Goal: Task Accomplishment & Management: Use online tool/utility

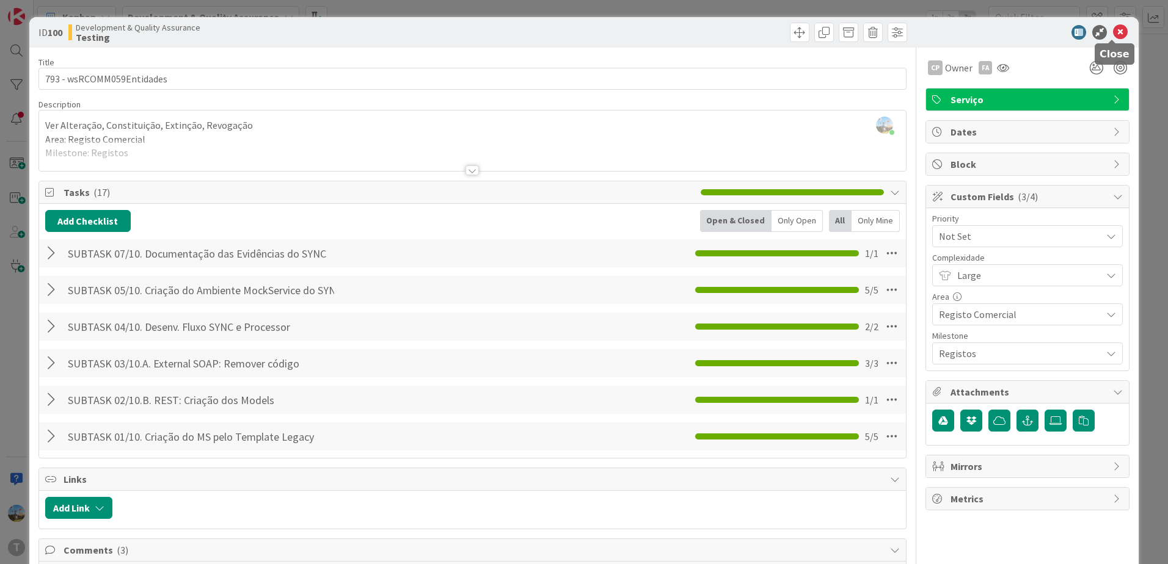
click at [1114, 32] on icon at bounding box center [1120, 32] width 15 height 15
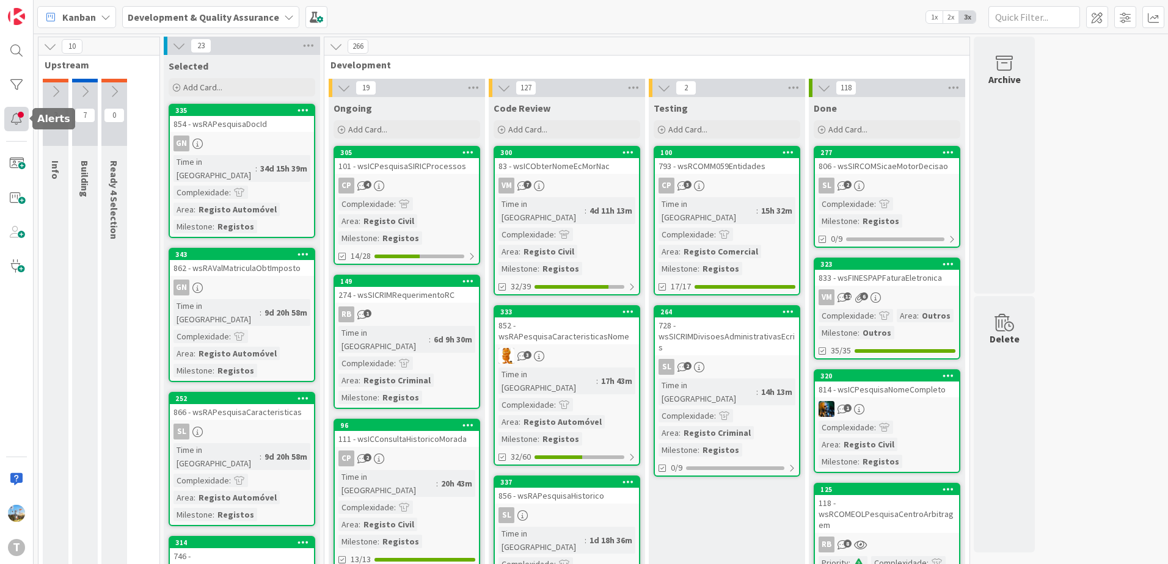
click at [16, 121] on div at bounding box center [16, 119] width 24 height 24
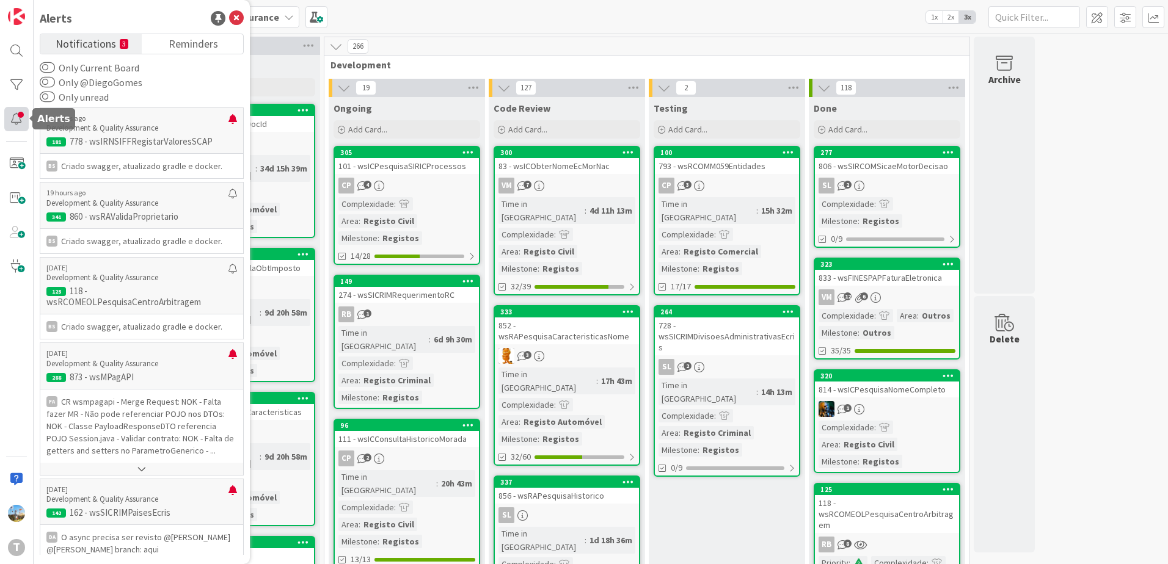
click at [16, 120] on div at bounding box center [16, 119] width 24 height 24
click at [18, 78] on div at bounding box center [16, 85] width 24 height 24
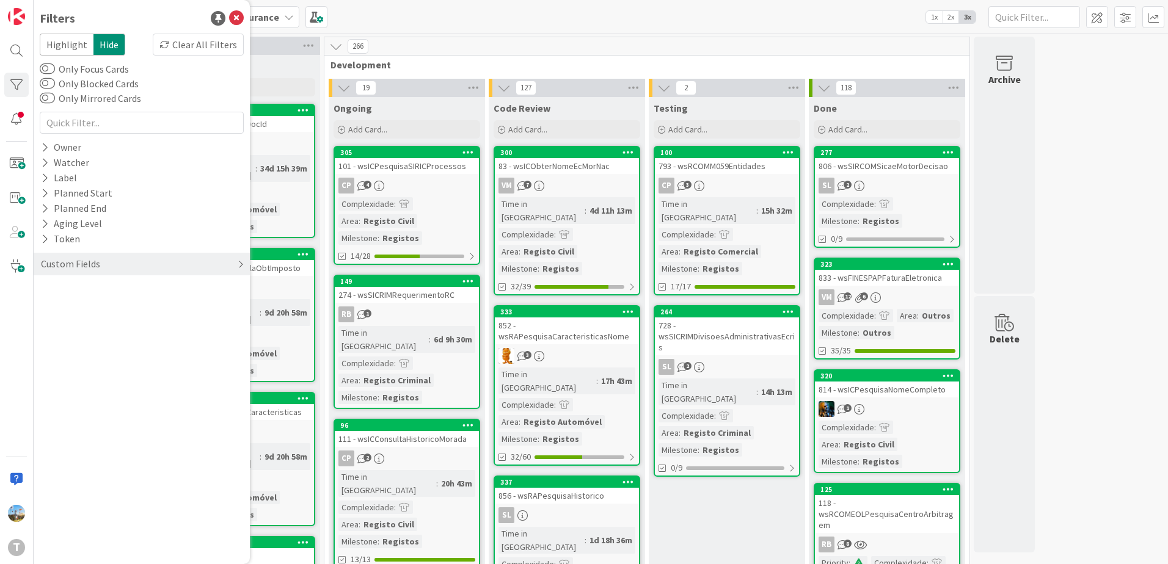
click at [77, 258] on div "Custom Fields" at bounding box center [71, 263] width 62 height 15
click at [114, 296] on div "Priority" at bounding box center [142, 289] width 216 height 15
click at [116, 305] on div "Critical High Medium Low None" at bounding box center [142, 339] width 198 height 79
click at [62, 305] on span at bounding box center [64, 308] width 15 height 10
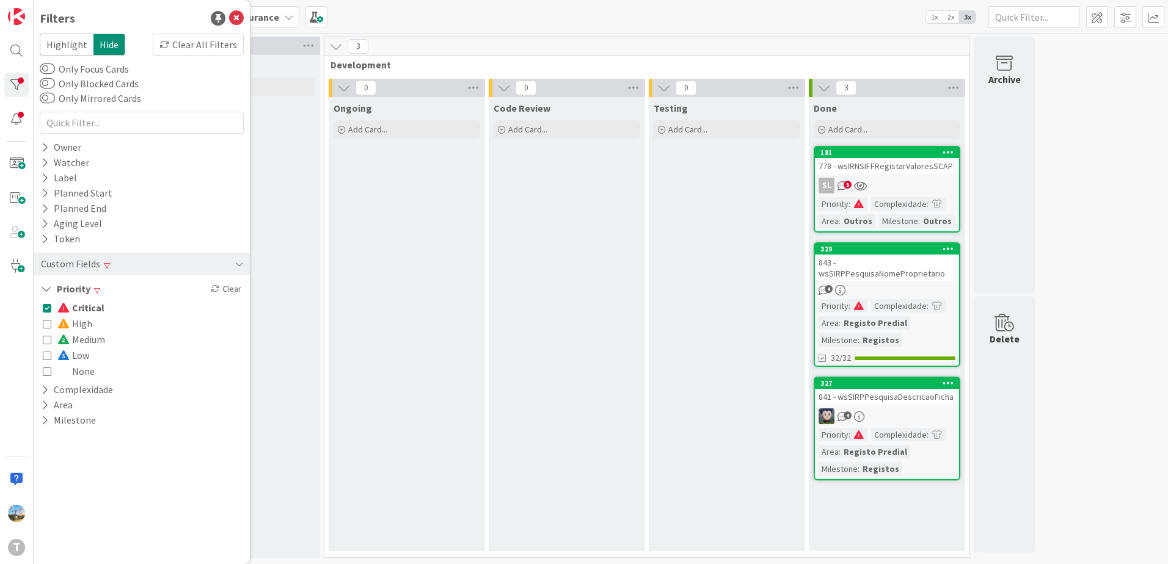
click at [658, 275] on div "Testing Add Card..." at bounding box center [726, 324] width 156 height 454
